Goal: Navigation & Orientation: Find specific page/section

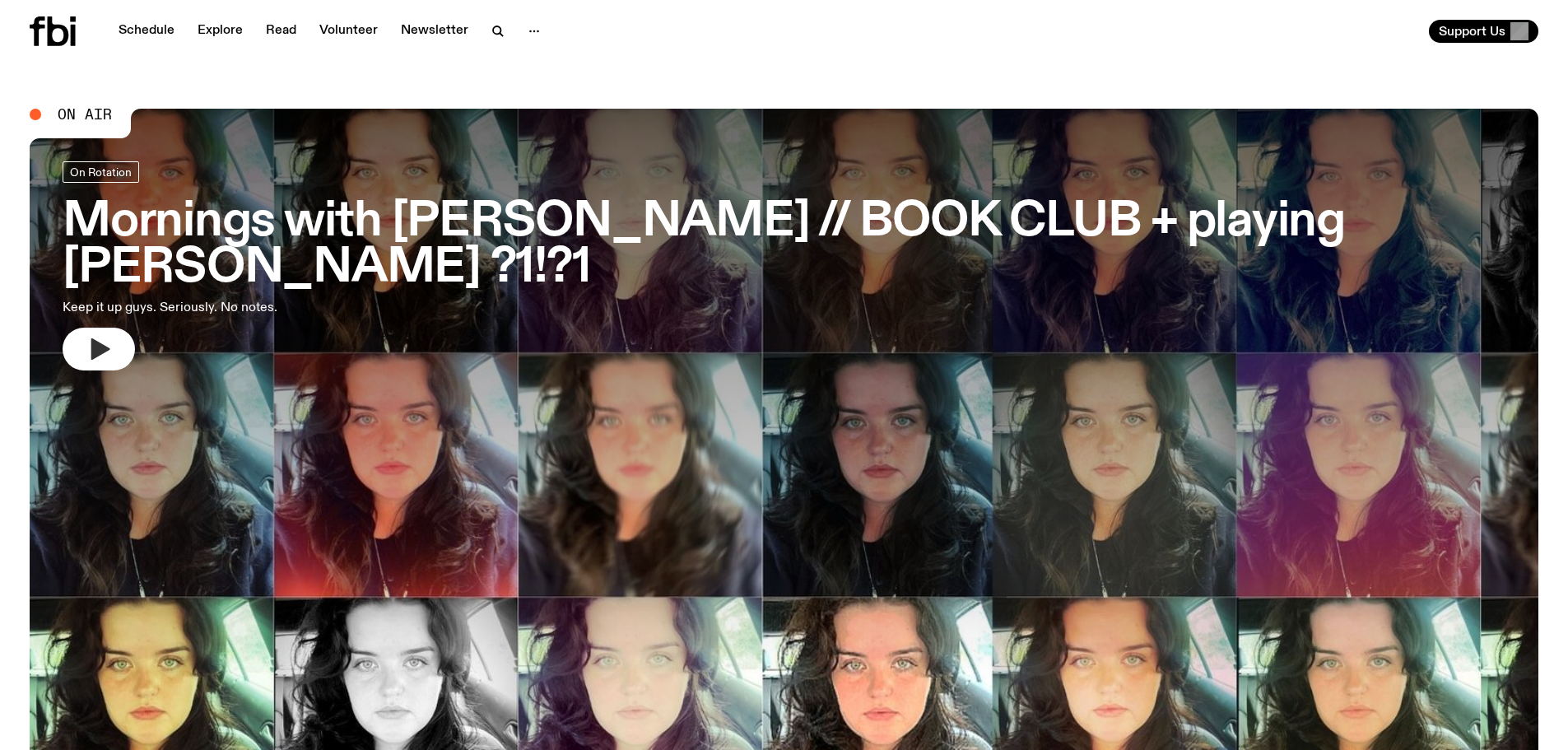
click at [101, 336] on icon "button" at bounding box center [99, 349] width 27 height 27
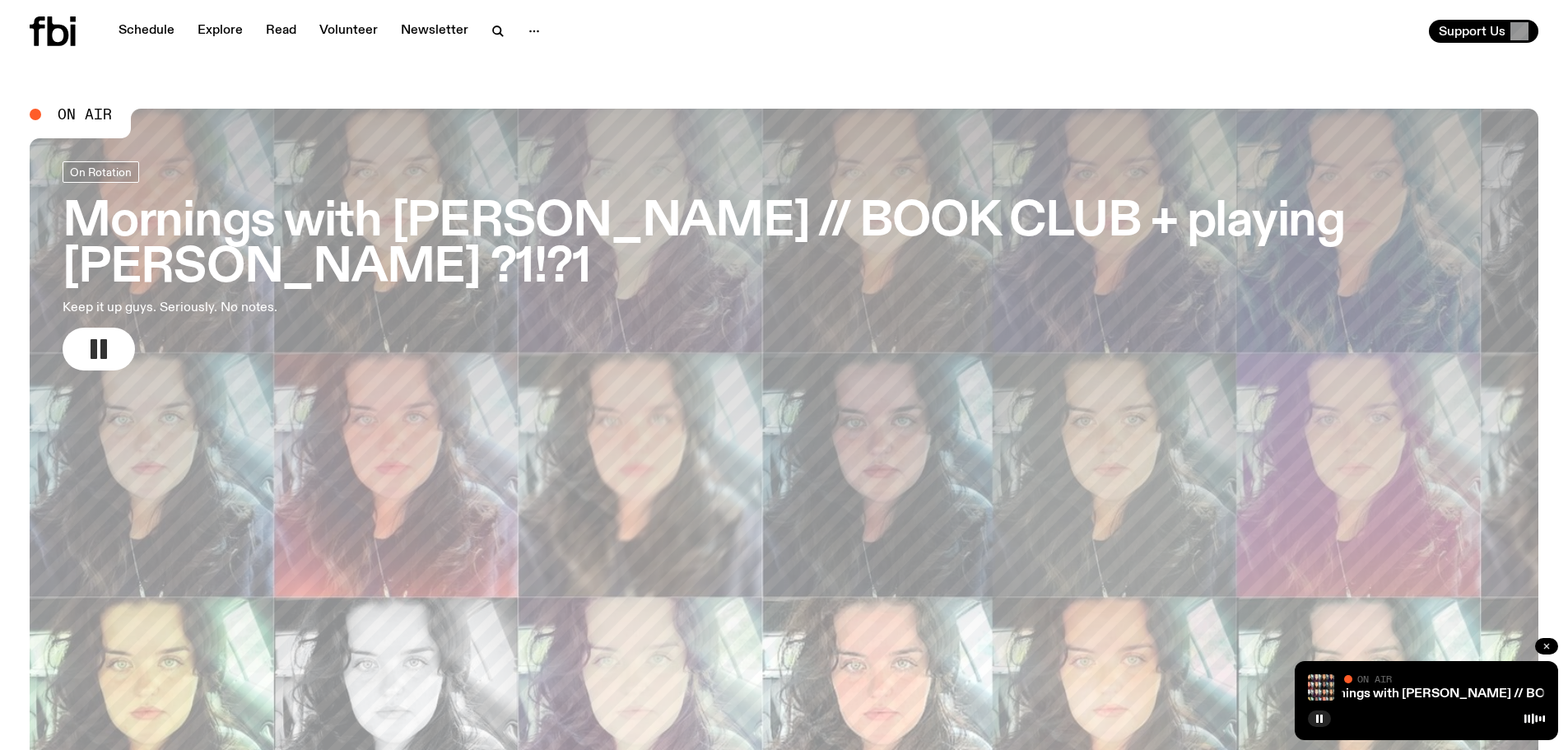
click at [1548, 646] on icon "button" at bounding box center [1546, 646] width 10 height 10
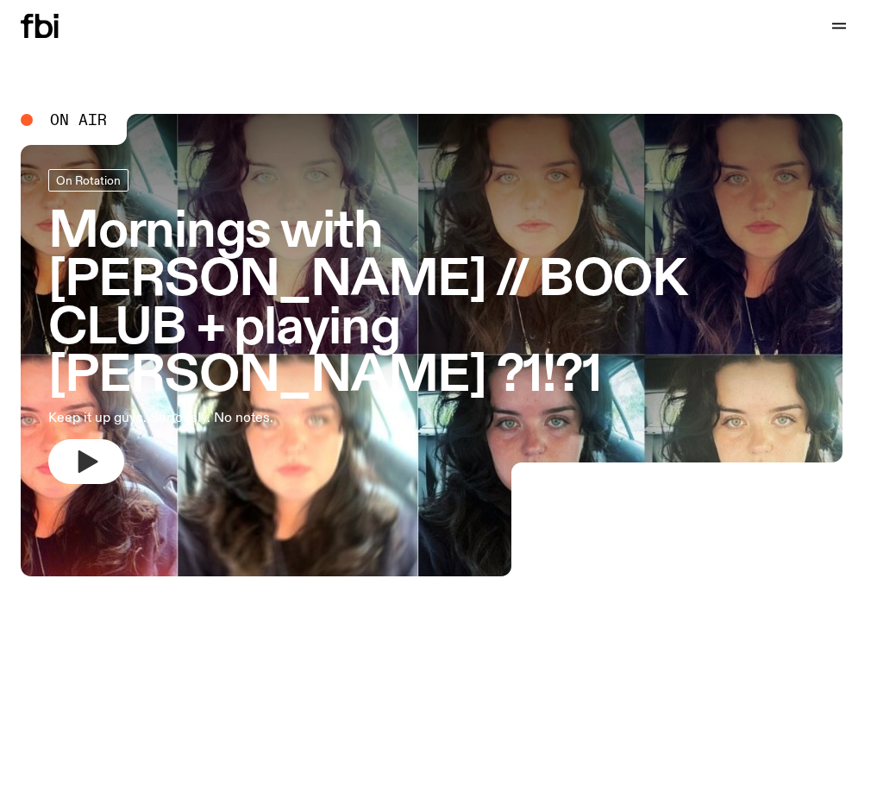
click at [98, 450] on icon "button" at bounding box center [88, 461] width 20 height 22
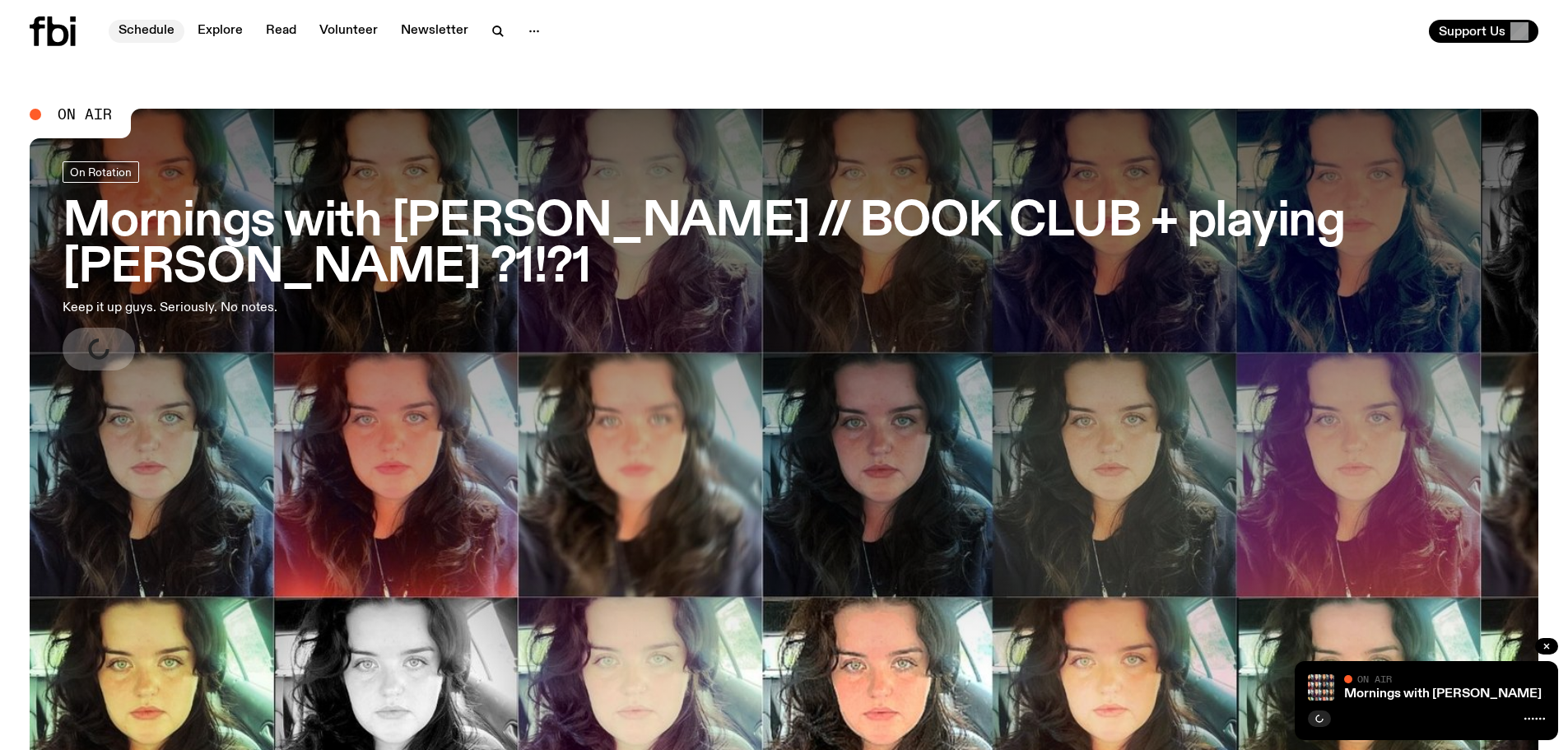
click at [135, 25] on link "Schedule" at bounding box center [146, 31] width 75 height 23
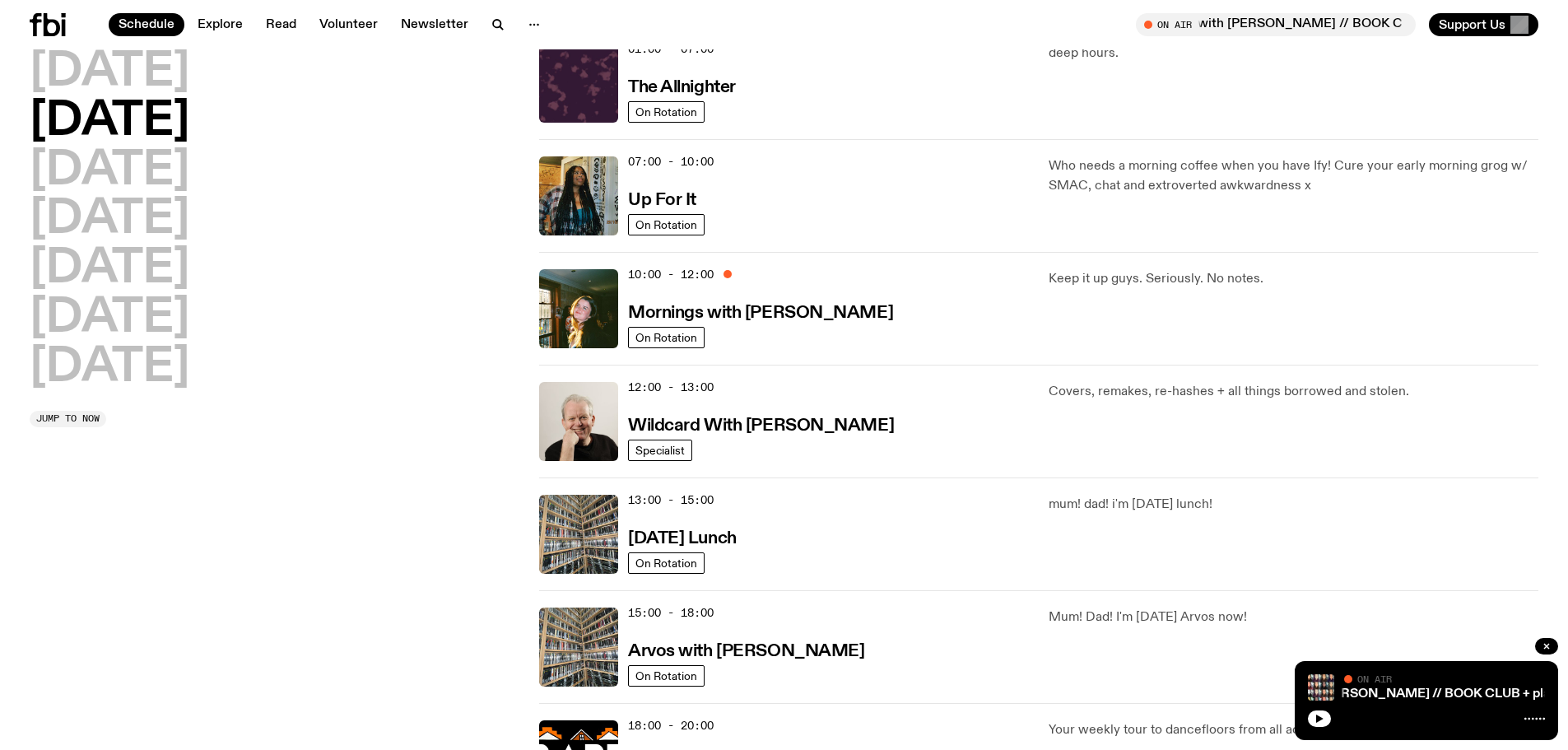
scroll to position [152, 0]
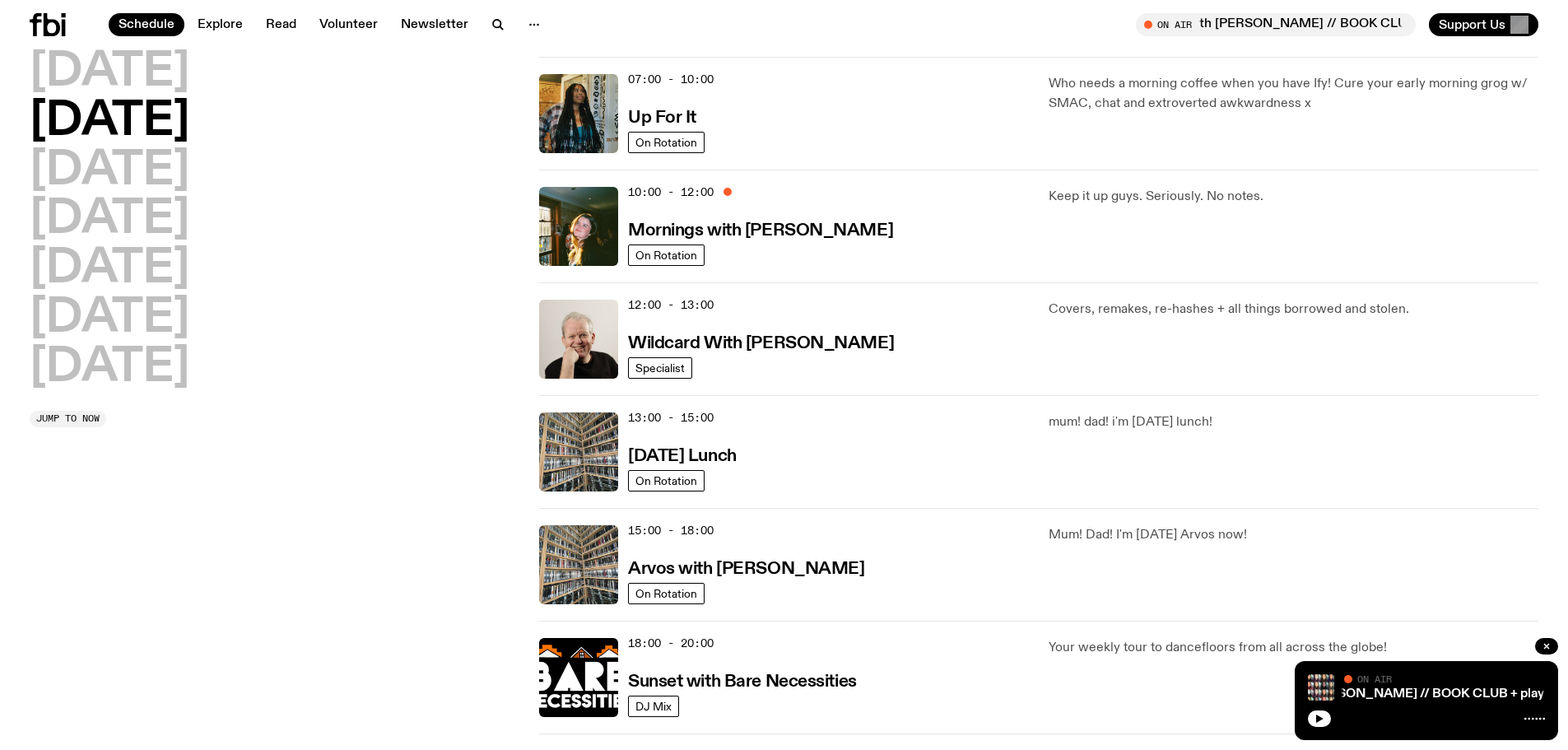
click at [1179, 439] on div "mum! dad! i'm [DATE] lunch!" at bounding box center [1292, 451] width 490 height 79
click at [1174, 424] on p "mum! dad! i'm [DATE] lunch!" at bounding box center [1292, 422] width 490 height 20
click at [712, 451] on h3 "[DATE] Lunch" at bounding box center [682, 456] width 109 height 17
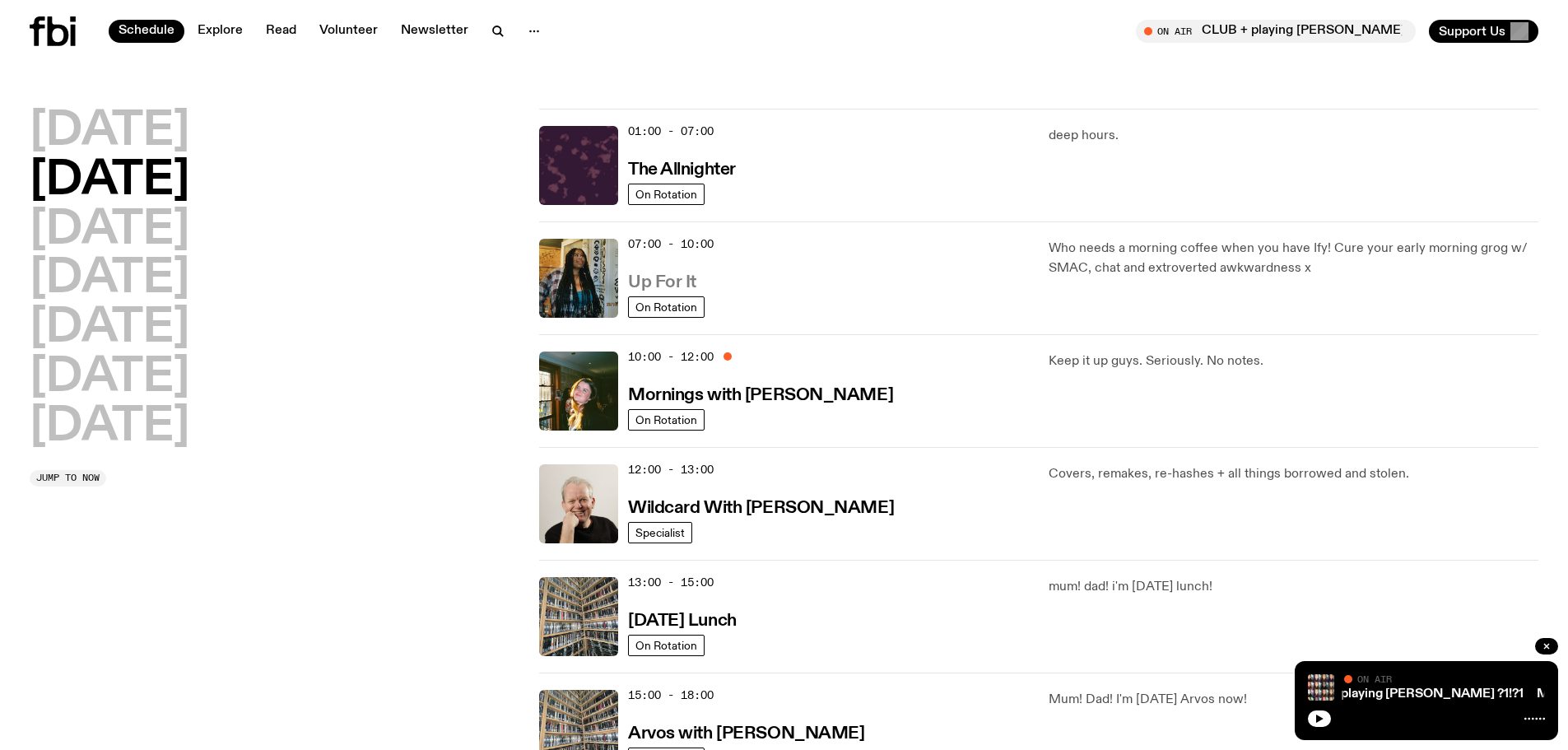
click at [666, 283] on h3 "Up For It" at bounding box center [662, 282] width 69 height 17
click at [774, 389] on h3 "Mornings with [PERSON_NAME]" at bounding box center [761, 395] width 265 height 17
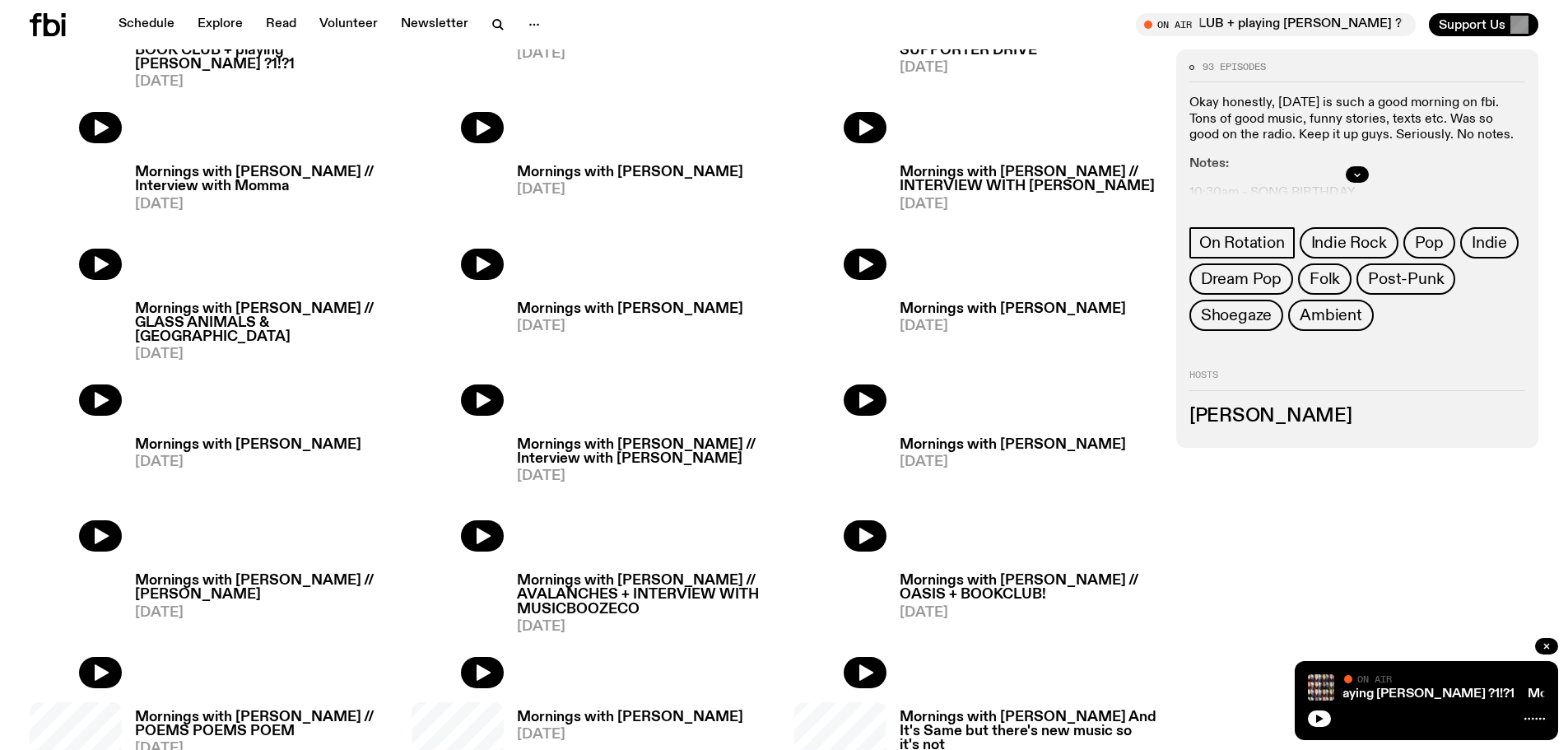
scroll to position [645, 0]
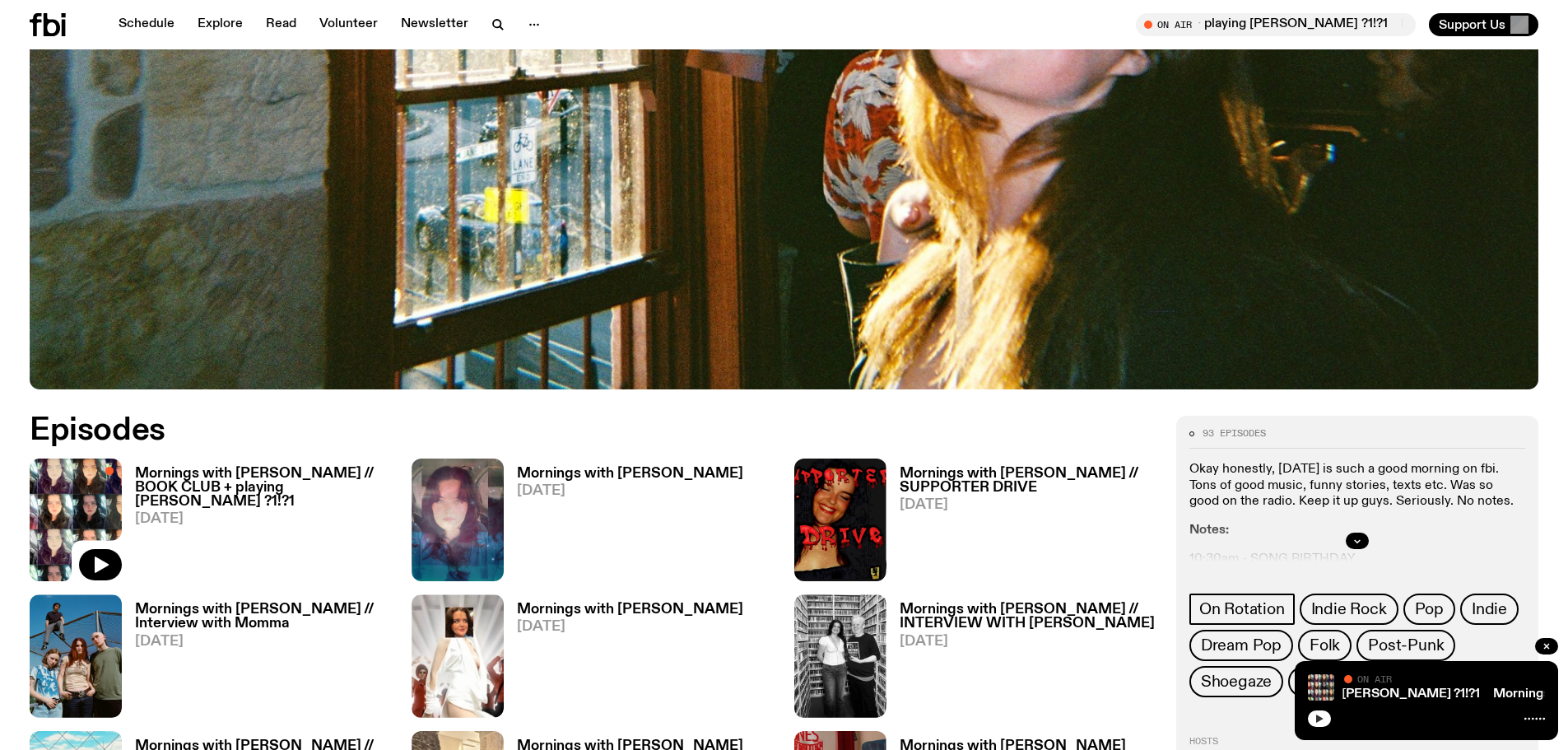
click at [1316, 715] on icon "button" at bounding box center [1319, 719] width 10 height 10
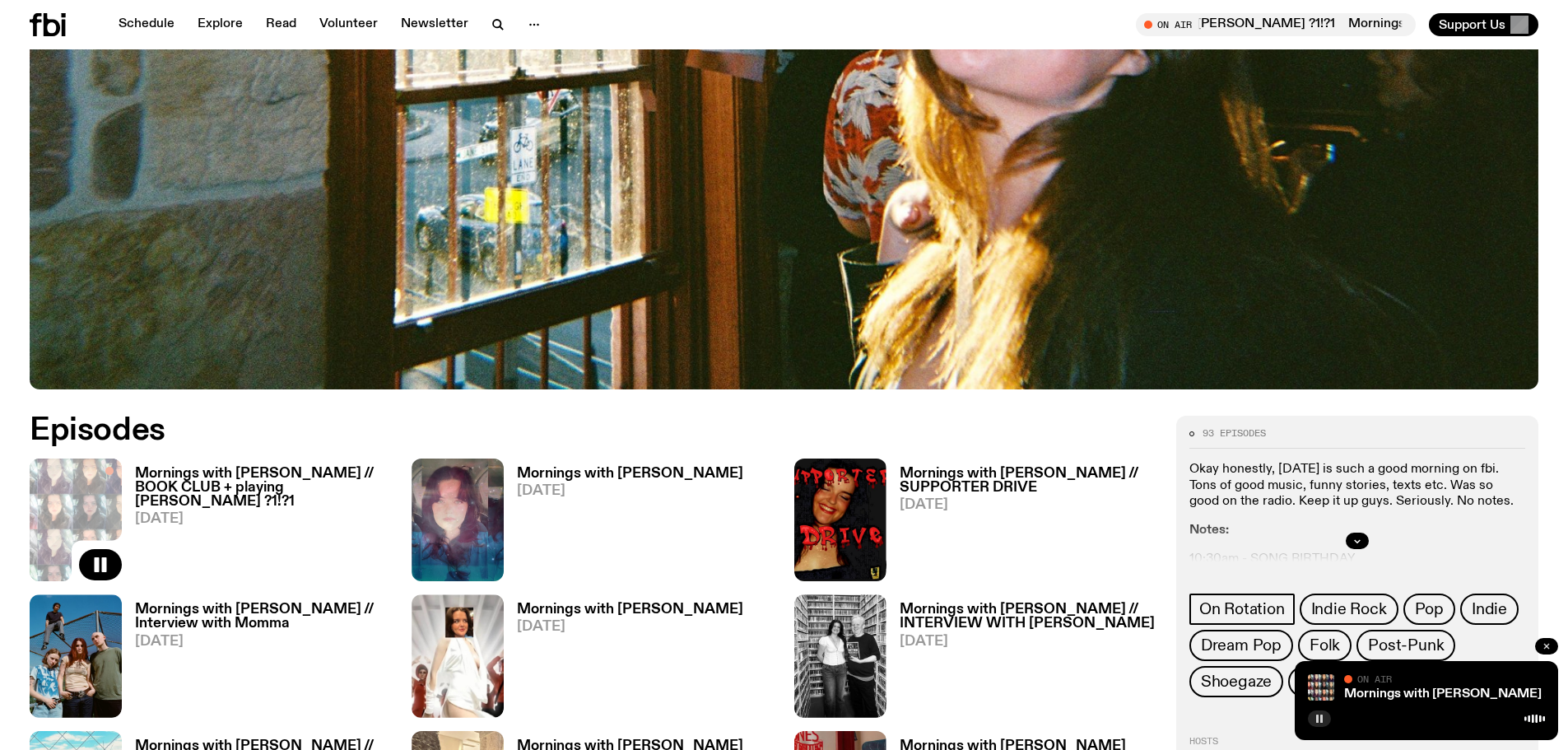
click at [1549, 647] on icon "button" at bounding box center [1546, 646] width 10 height 10
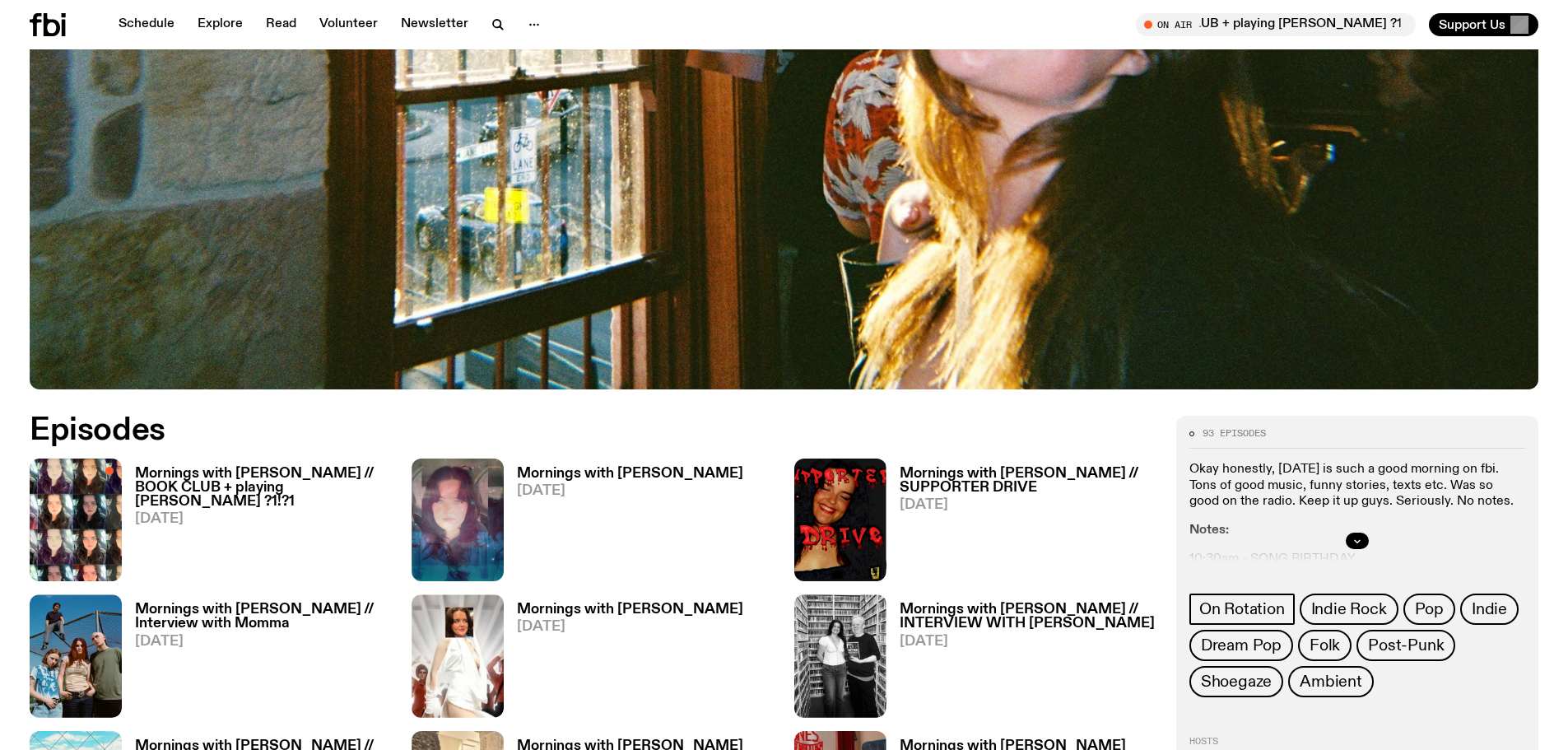
scroll to position [809, 0]
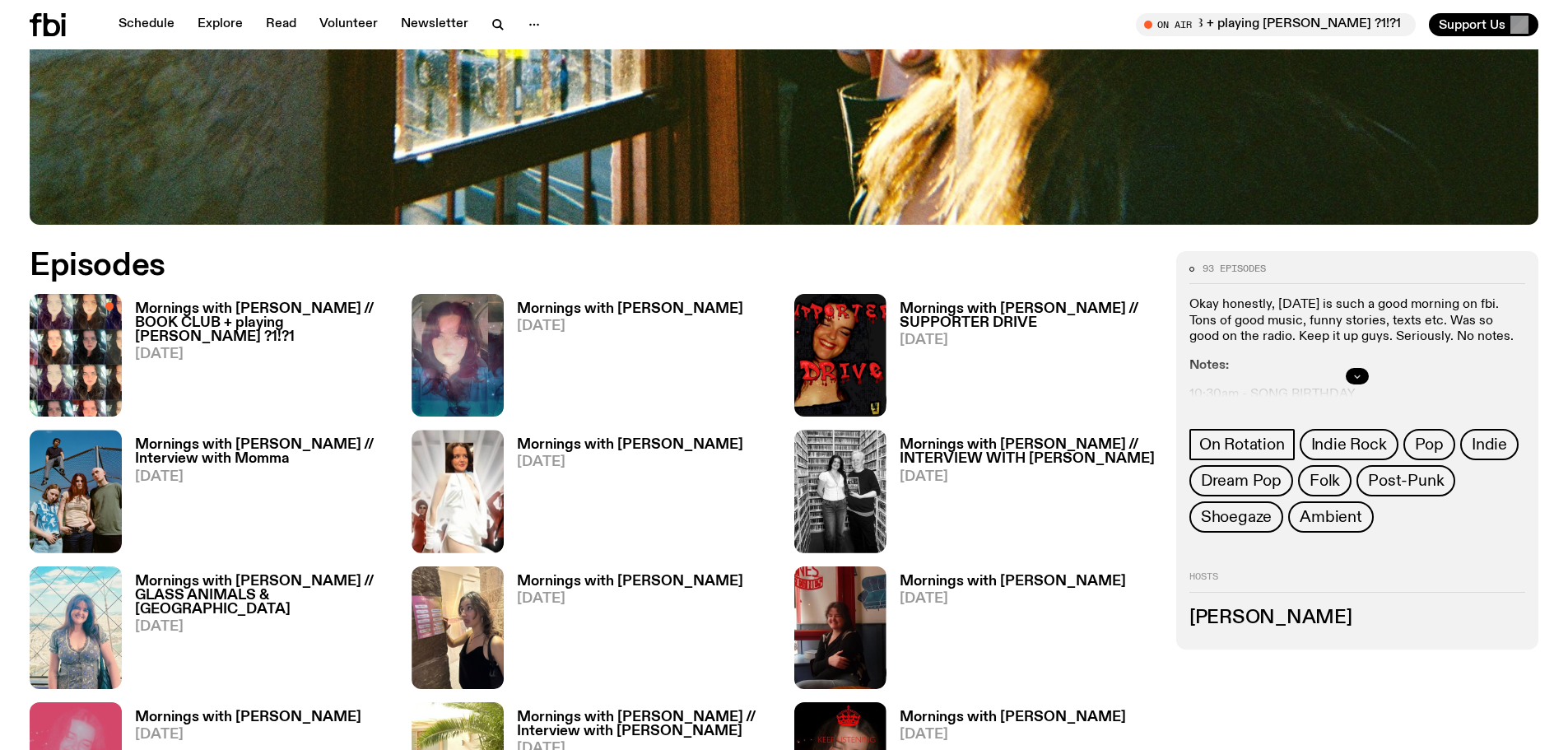
click at [1350, 377] on button "button" at bounding box center [1357, 375] width 23 height 16
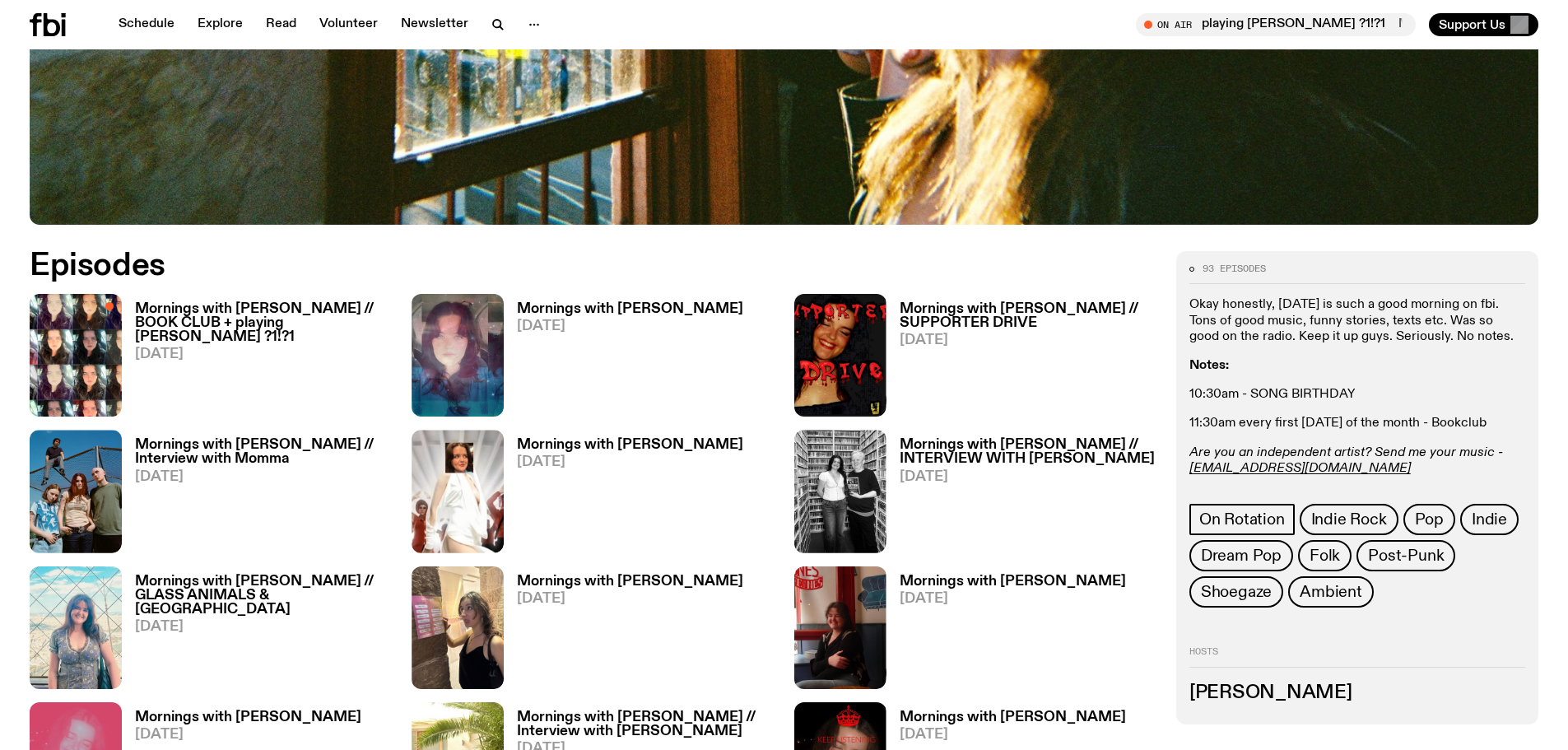
click at [1314, 401] on p "10:30am - SONG BIRTHDAY" at bounding box center [1357, 394] width 336 height 15
click at [1314, 392] on p "10:30am - SONG BIRTHDAY" at bounding box center [1357, 394] width 336 height 15
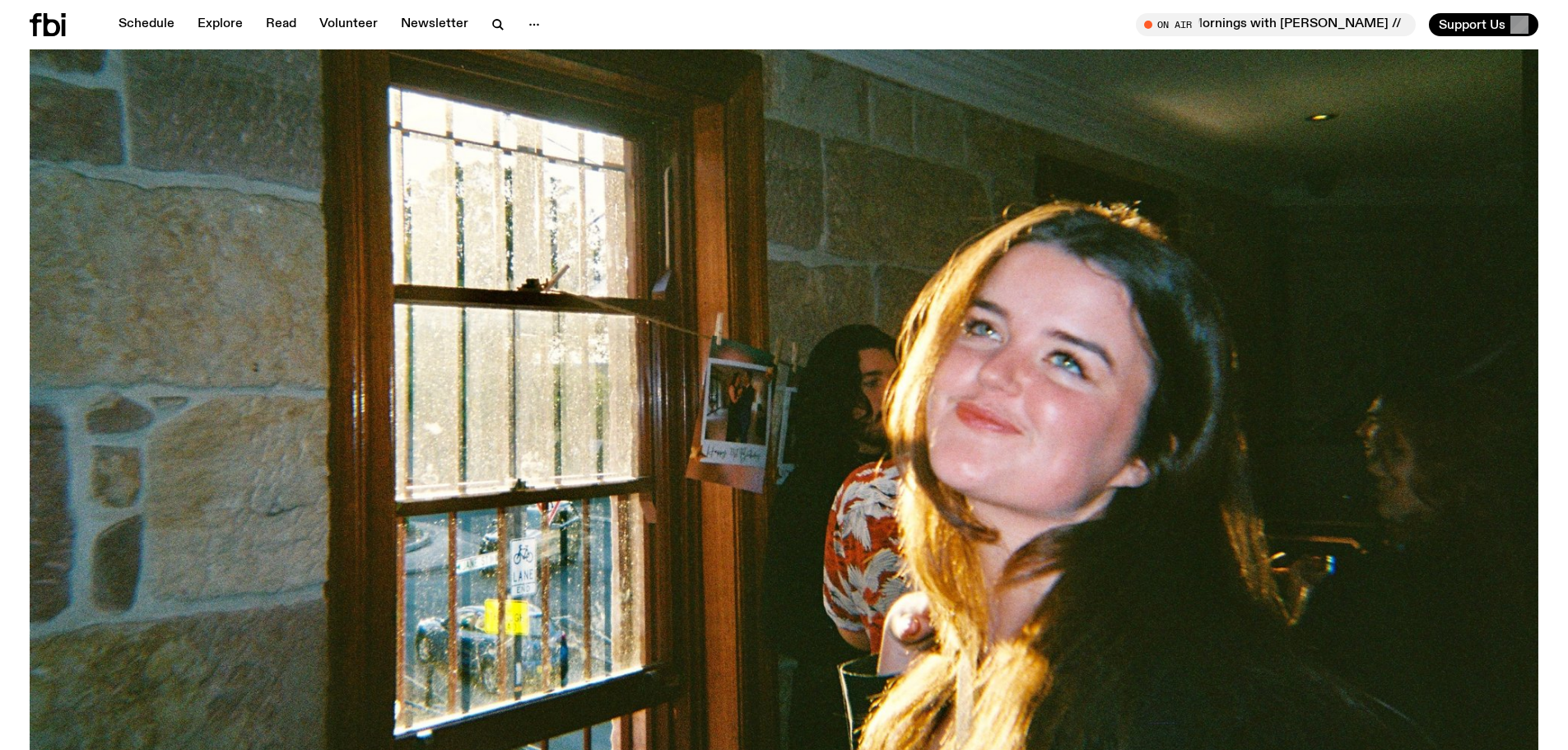
scroll to position [0, 0]
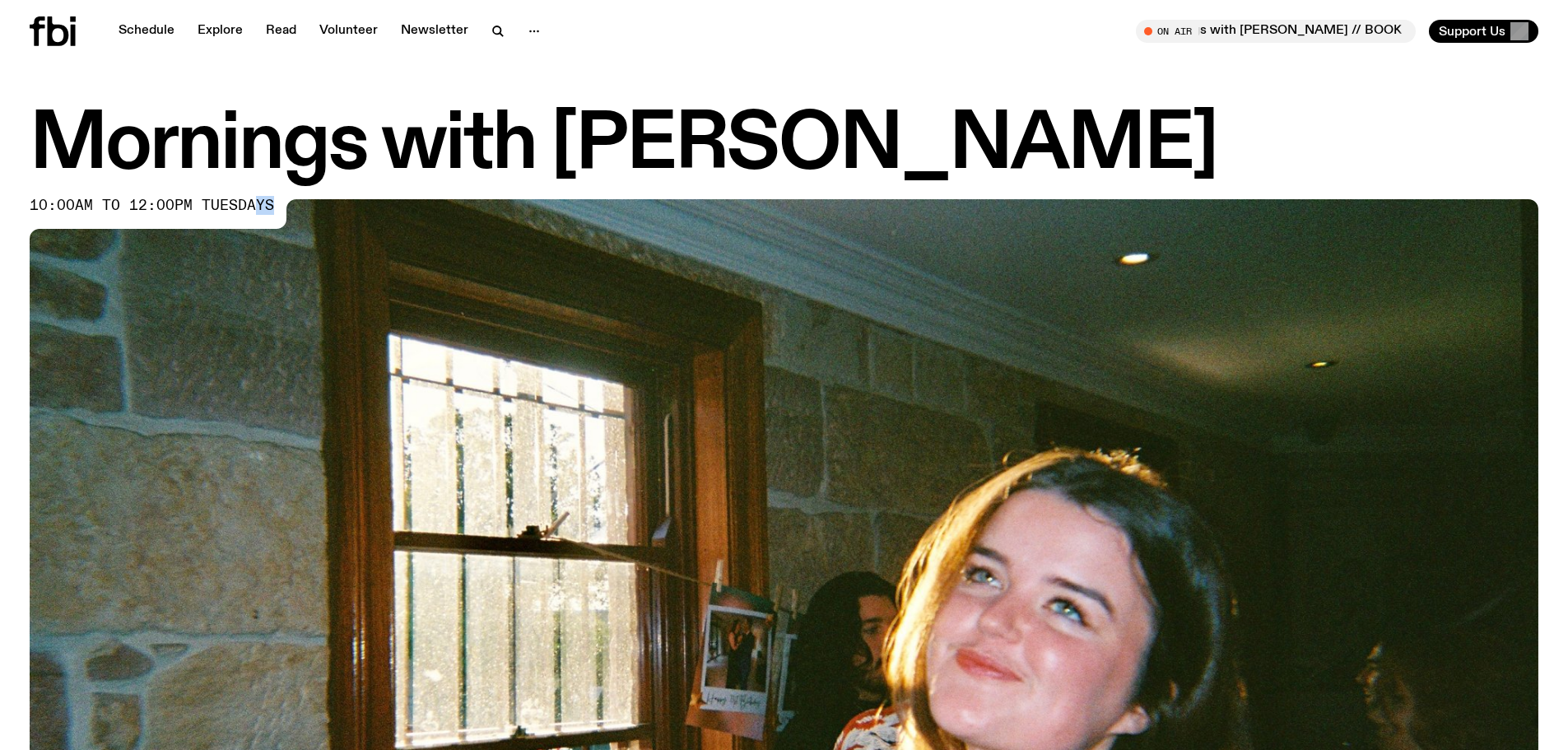
drag, startPoint x: 249, startPoint y: 209, endPoint x: 440, endPoint y: 247, distance: 194.7
click at [440, 247] on div "10:00am to 12:00pm tuesdays" at bounding box center [784, 623] width 1508 height 848
click at [440, 247] on img at bounding box center [784, 623] width 1508 height 848
click at [386, 200] on img at bounding box center [784, 623] width 1508 height 848
click at [264, 199] on span "10:00am to 12:00pm tuesdays" at bounding box center [152, 206] width 244 height 13
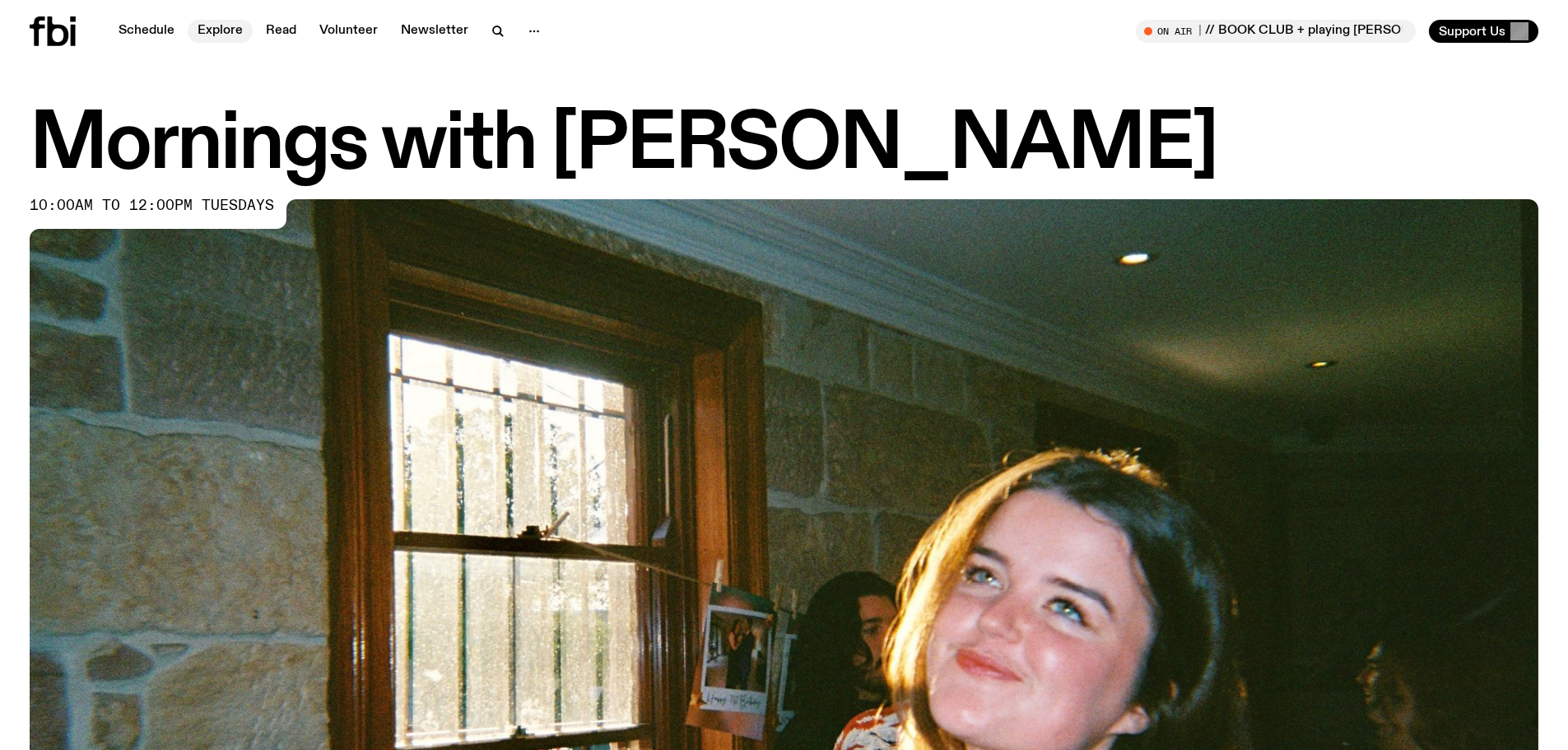
click at [224, 29] on link "Explore" at bounding box center [220, 31] width 65 height 23
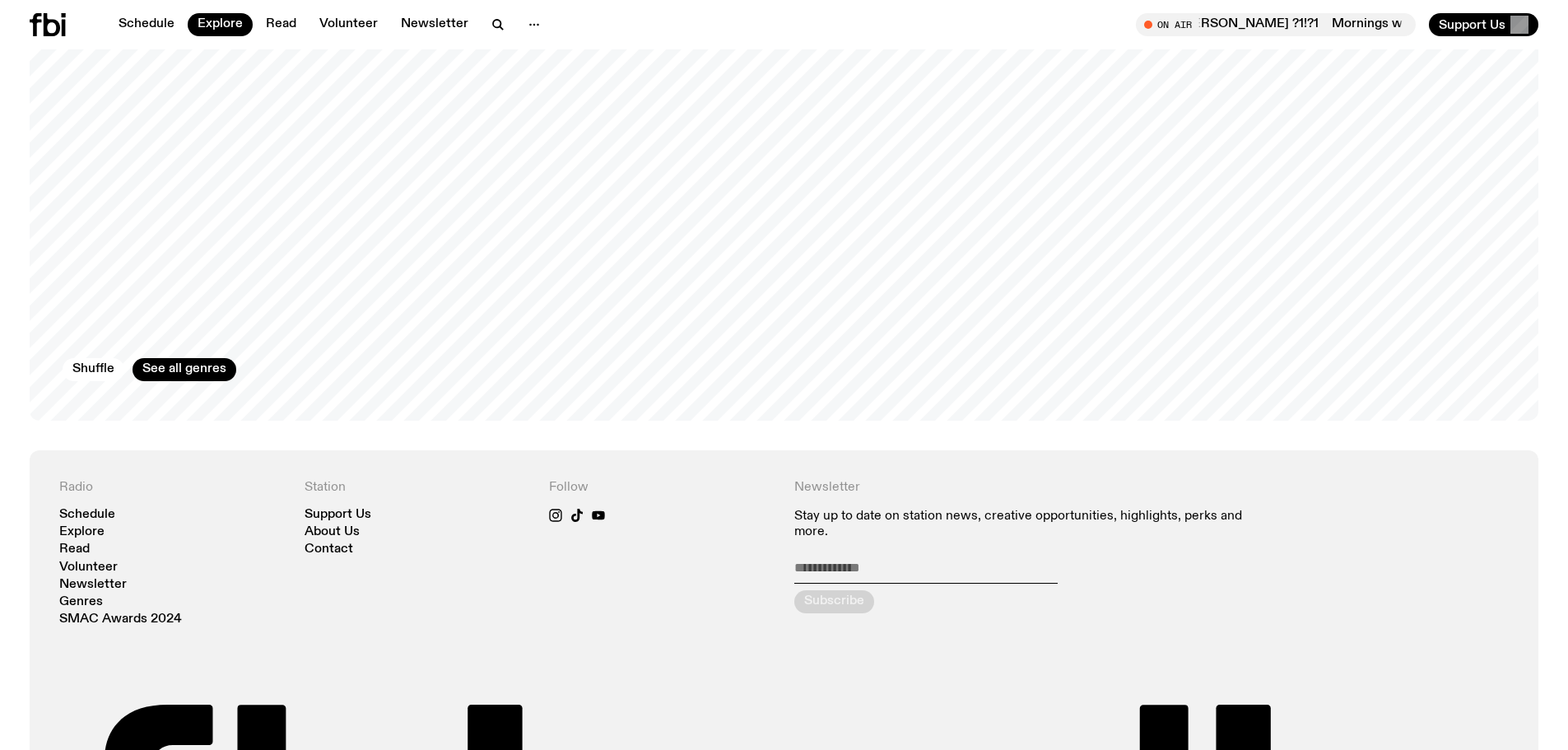
scroll to position [3196, 0]
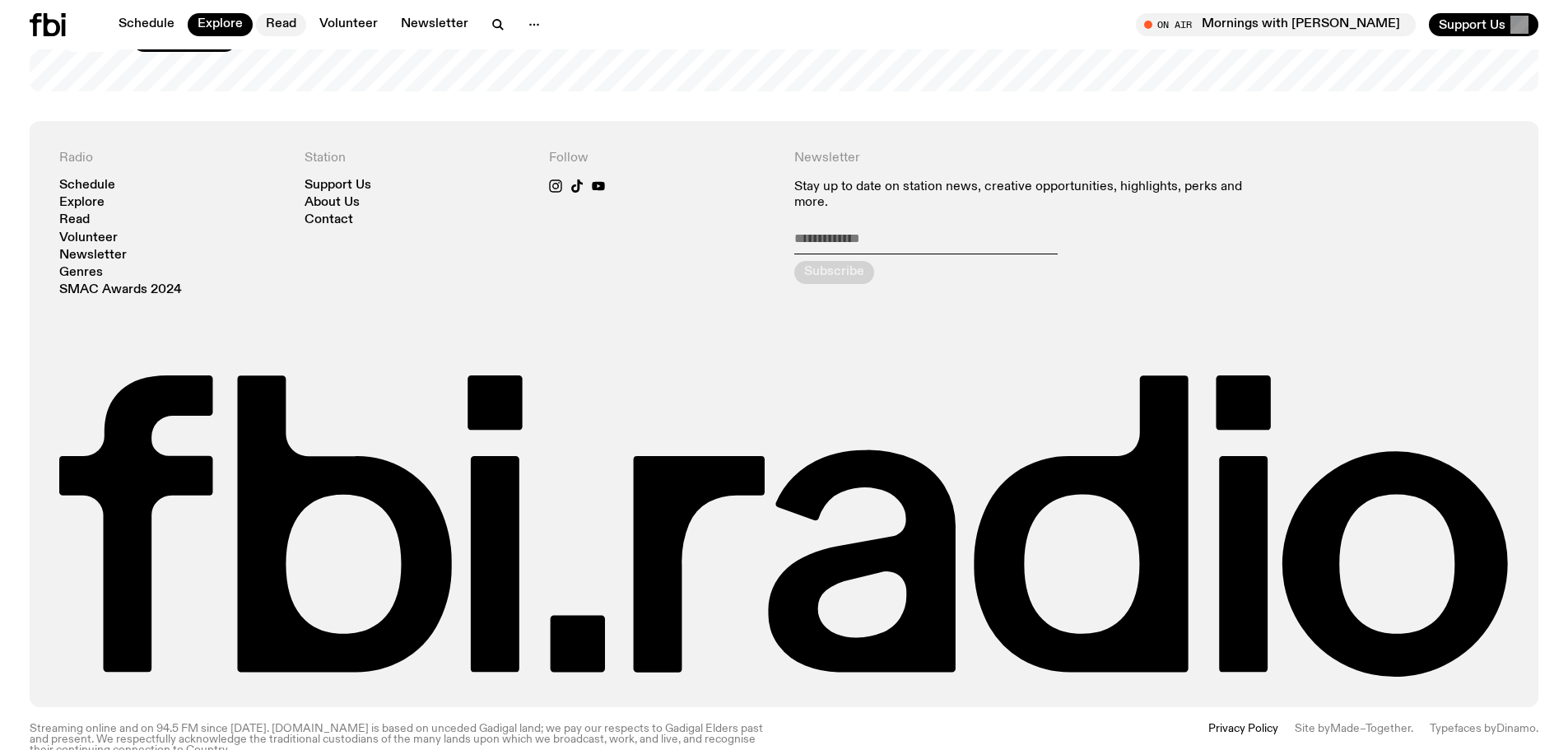
click at [286, 26] on link "Read" at bounding box center [281, 25] width 51 height 23
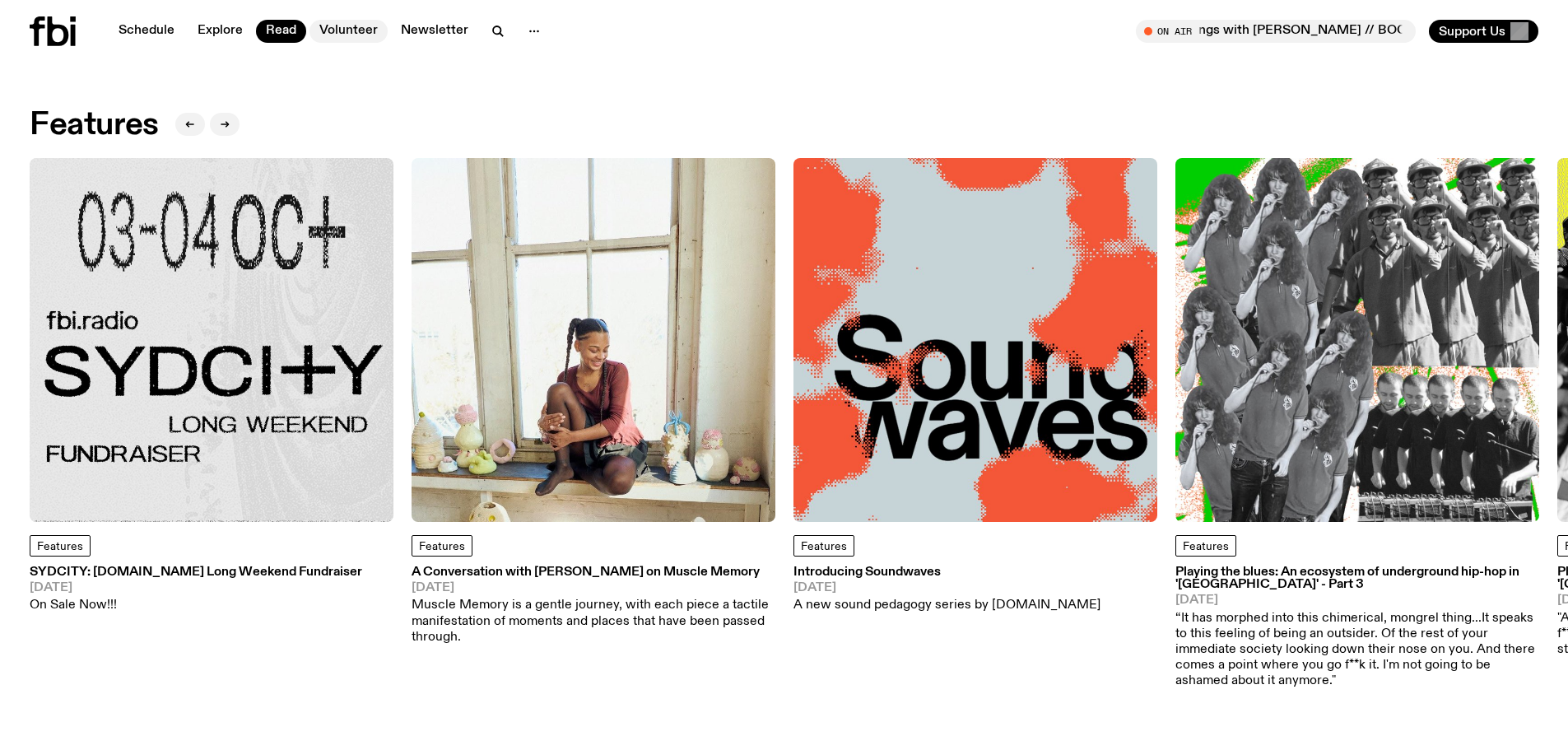
click at [331, 27] on link "Volunteer" at bounding box center [348, 31] width 78 height 23
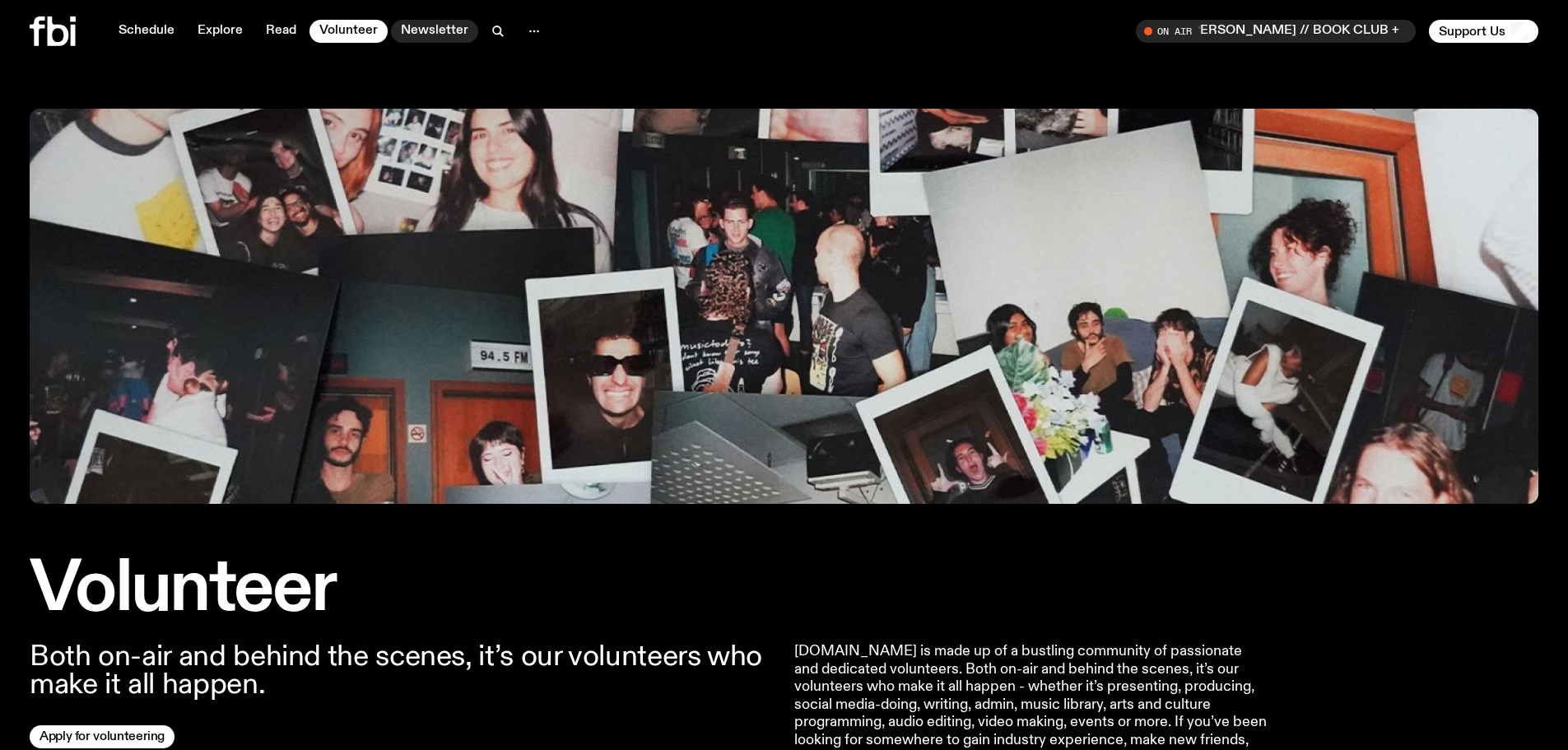
click at [420, 25] on link "Newsletter" at bounding box center [434, 31] width 87 height 23
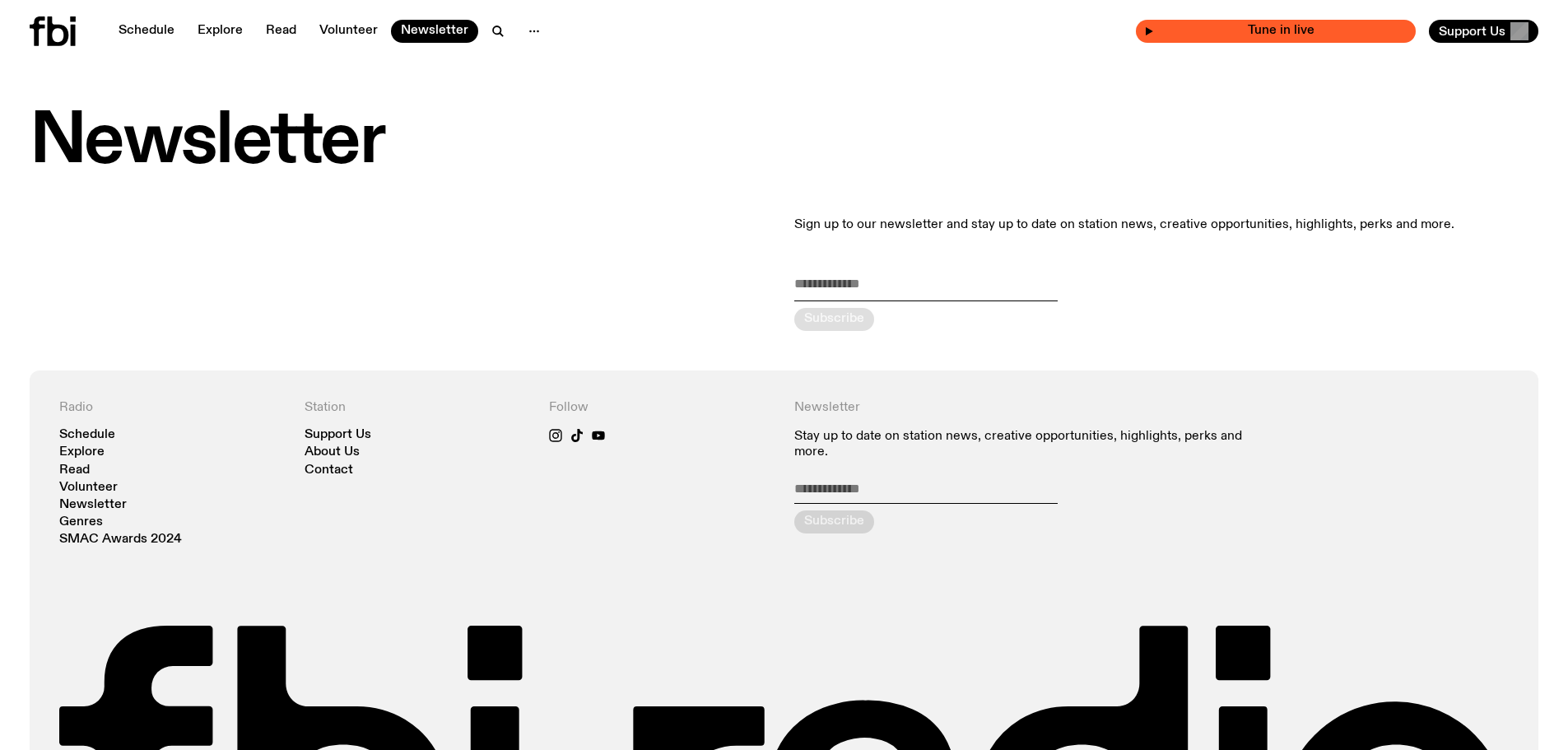
click at [1227, 31] on span "Tune in live" at bounding box center [1281, 31] width 254 height 12
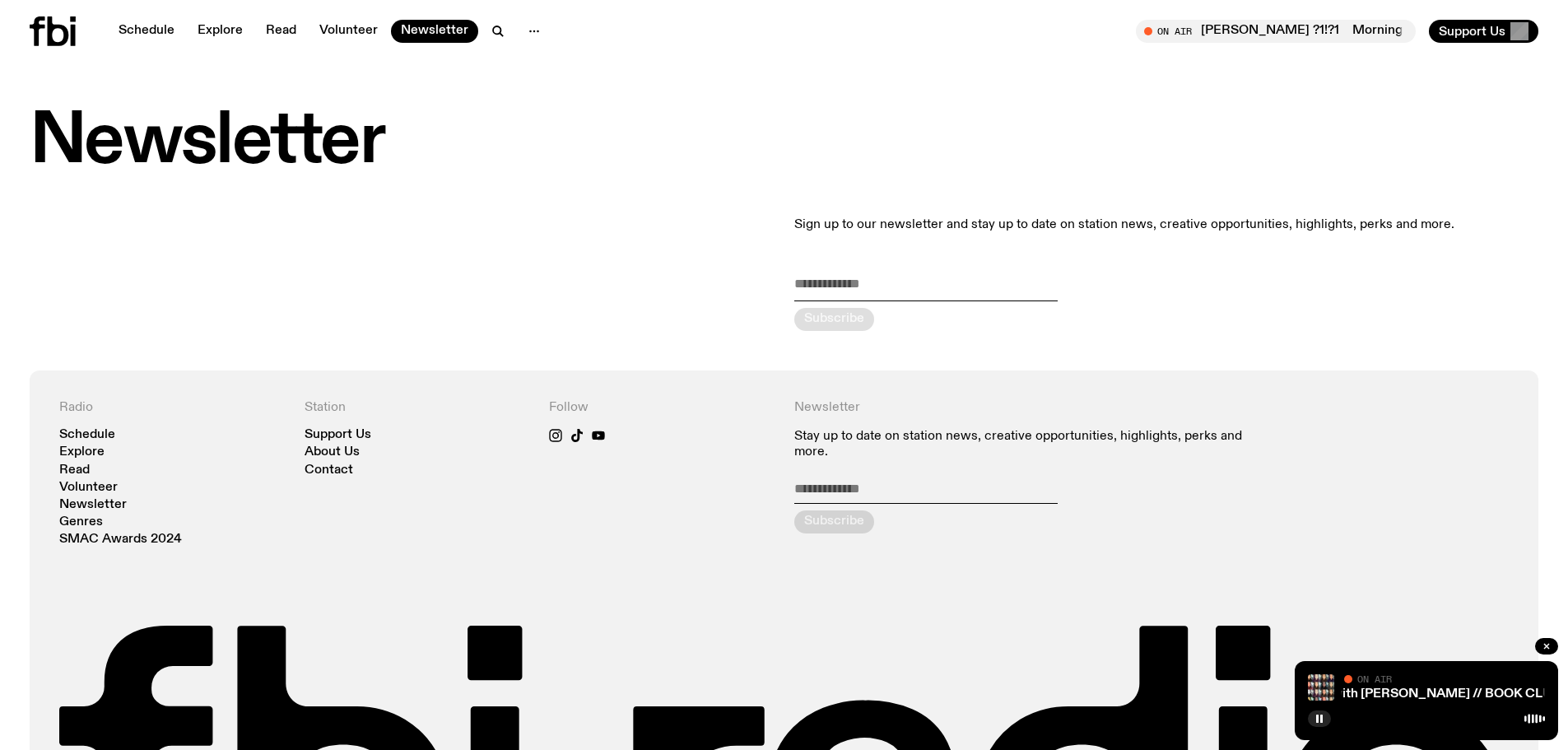
click at [39, 20] on icon at bounding box center [37, 31] width 15 height 30
